Goal: Task Accomplishment & Management: Manage account settings

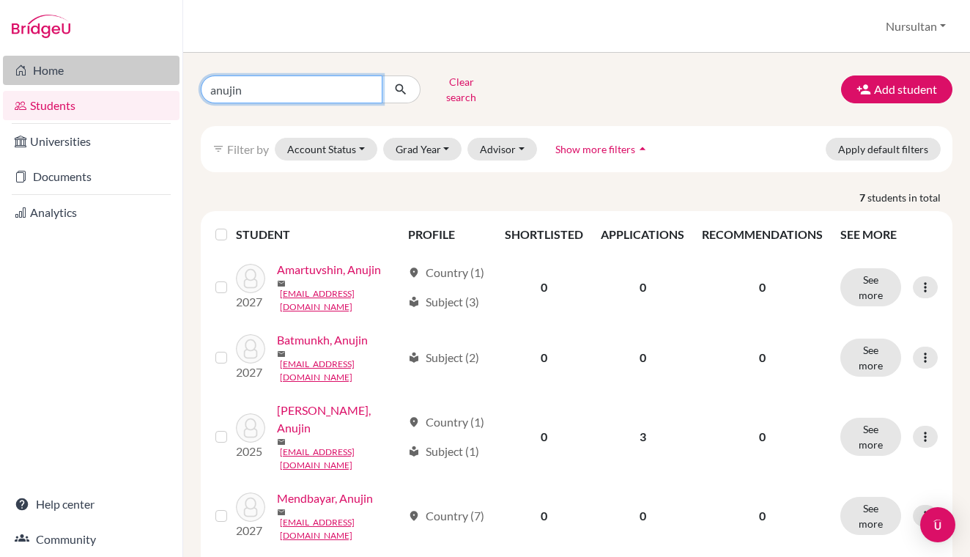
drag, startPoint x: 267, startPoint y: 88, endPoint x: 169, endPoint y: 62, distance: 101.7
click at [163, 64] on div "Home Students Universities Documents Analytics Help center Community Students o…" at bounding box center [485, 278] width 970 height 557
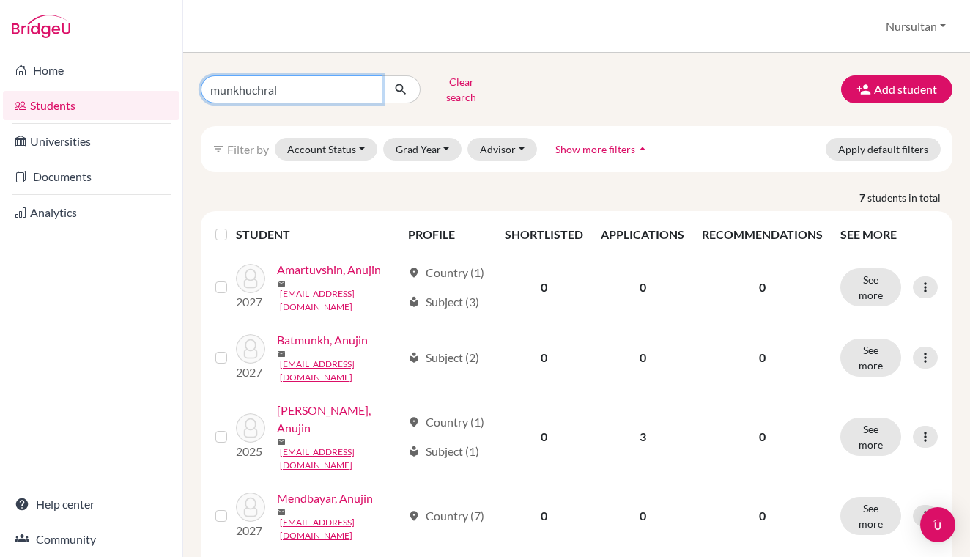
type input "munkhuchral"
click at [404, 89] on icon "submit" at bounding box center [400, 89] width 15 height 15
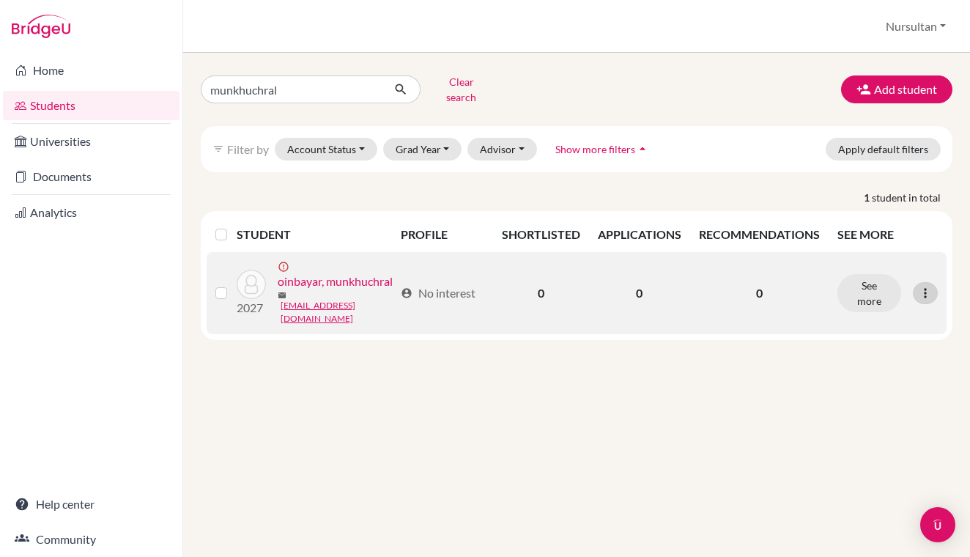
click at [926, 286] on icon at bounding box center [925, 293] width 15 height 15
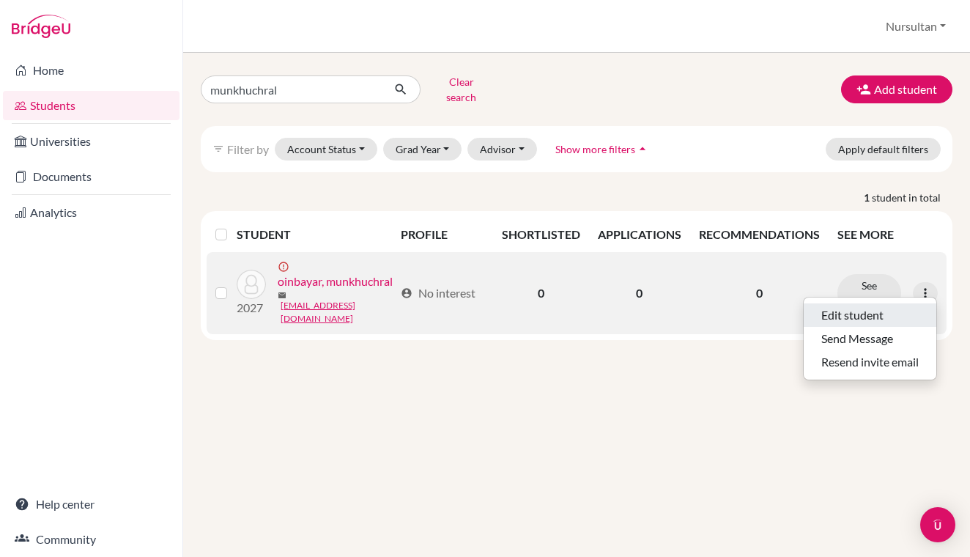
click at [866, 308] on button "Edit student" at bounding box center [870, 314] width 133 height 23
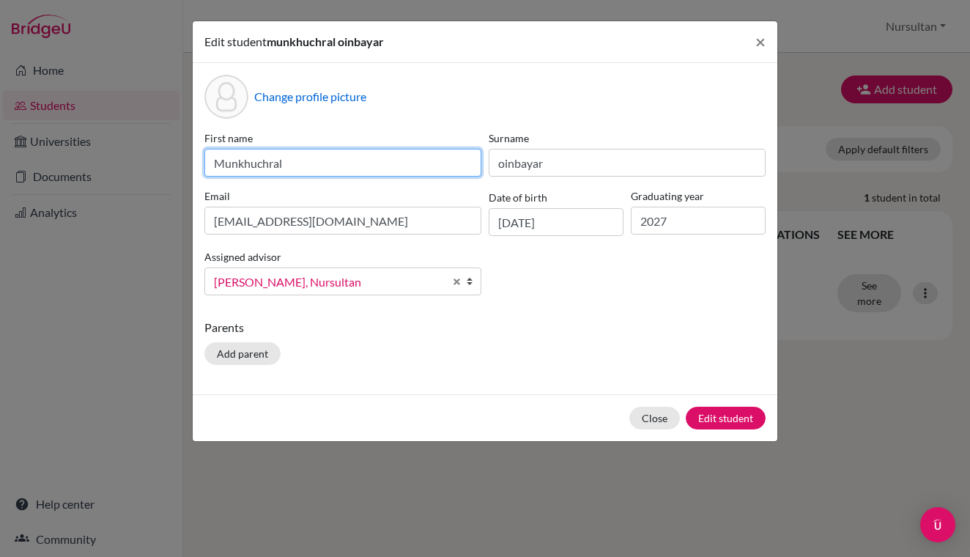
type input "Munkhuchral"
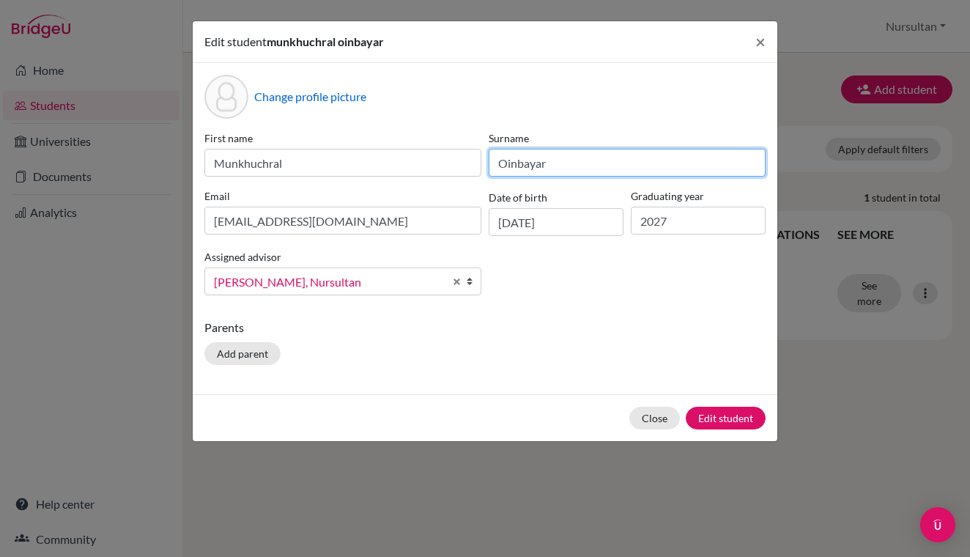
type input "Oinbayar"
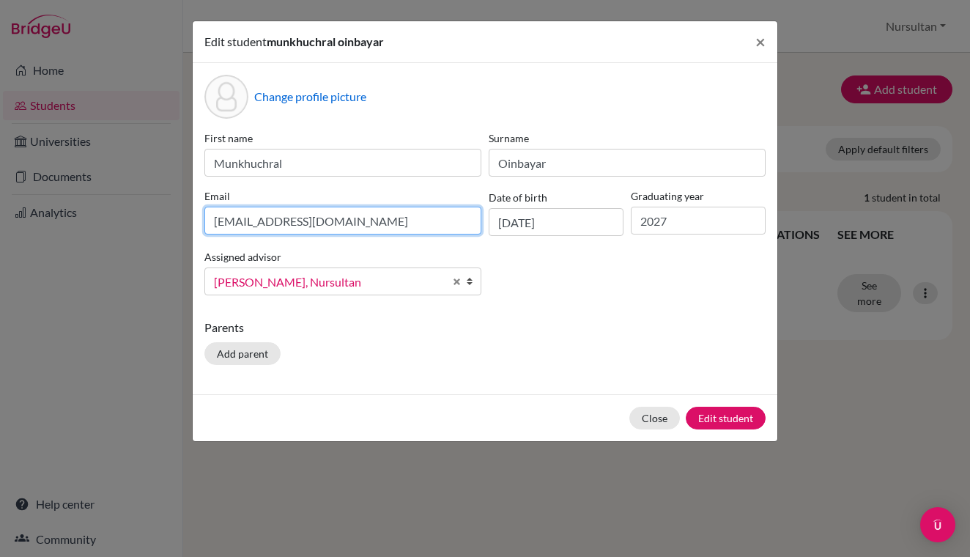
click at [359, 229] on input "[EMAIL_ADDRESS][DOMAIN_NAME]" at bounding box center [342, 221] width 277 height 28
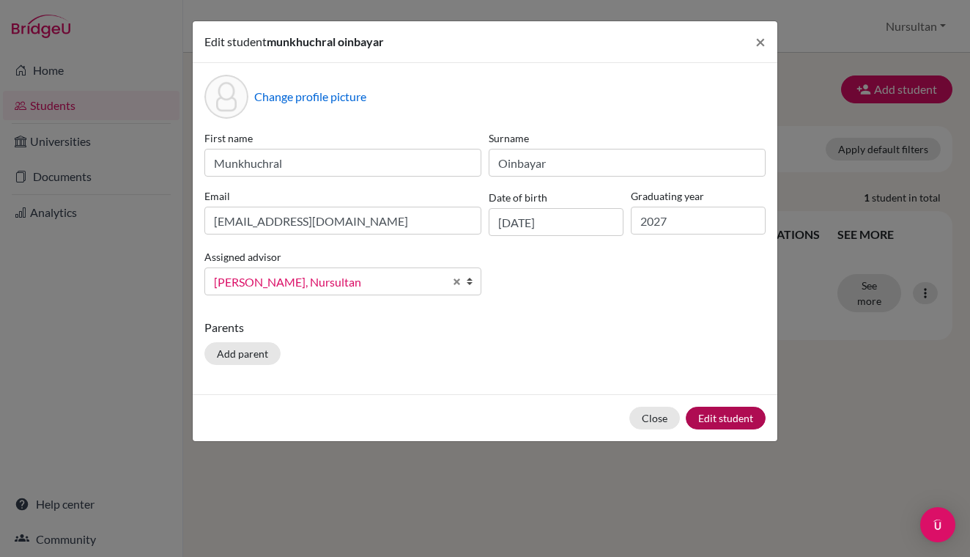
click at [703, 416] on button "Edit student" at bounding box center [726, 418] width 80 height 23
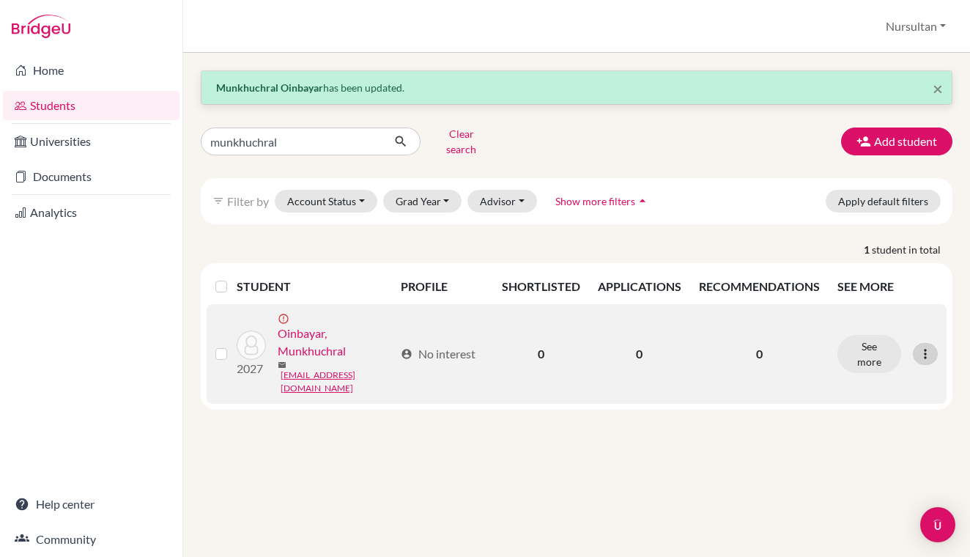
click at [929, 347] on icon at bounding box center [925, 354] width 15 height 15
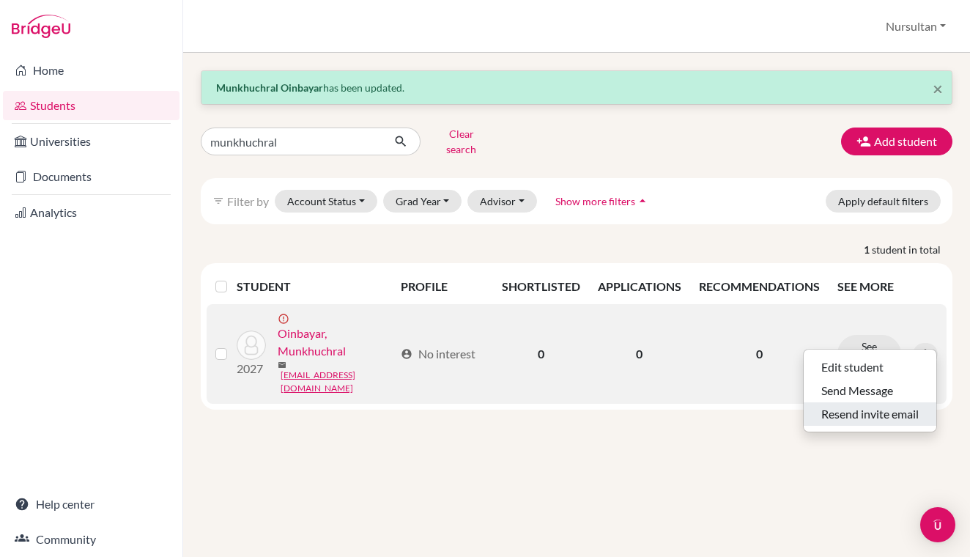
click at [857, 402] on button "Resend invite email" at bounding box center [870, 413] width 133 height 23
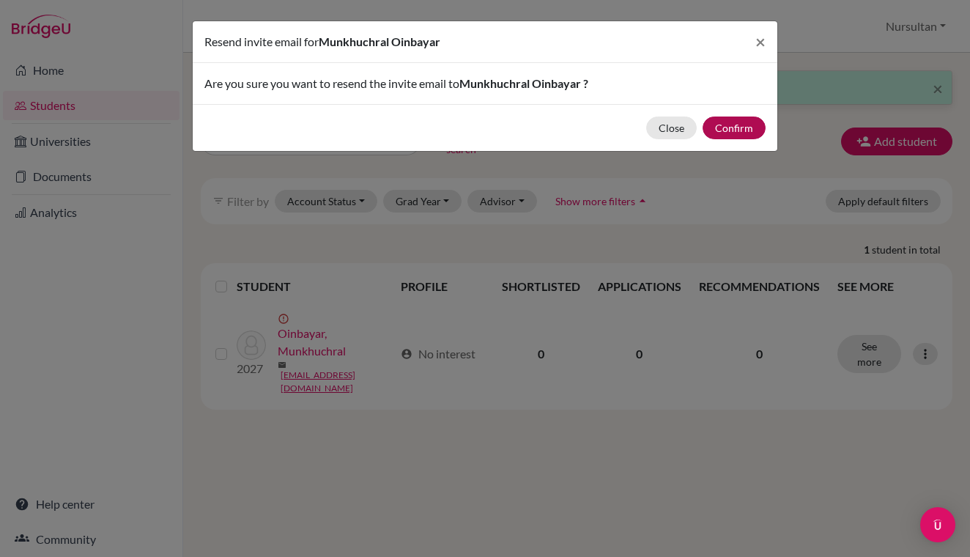
click at [738, 136] on button "Confirm" at bounding box center [734, 128] width 63 height 23
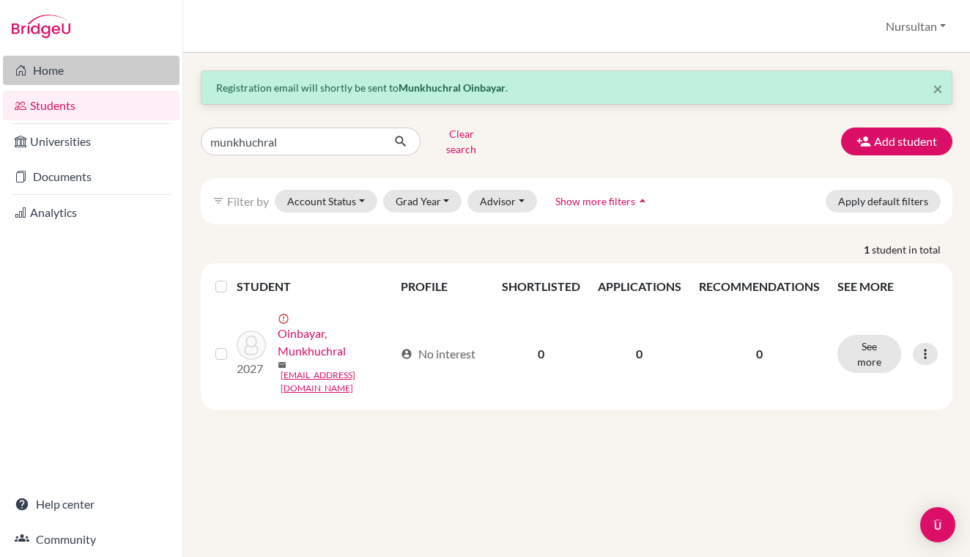
click at [53, 73] on link "Home" at bounding box center [91, 70] width 177 height 29
